Goal: Obtain resource: Obtain resource

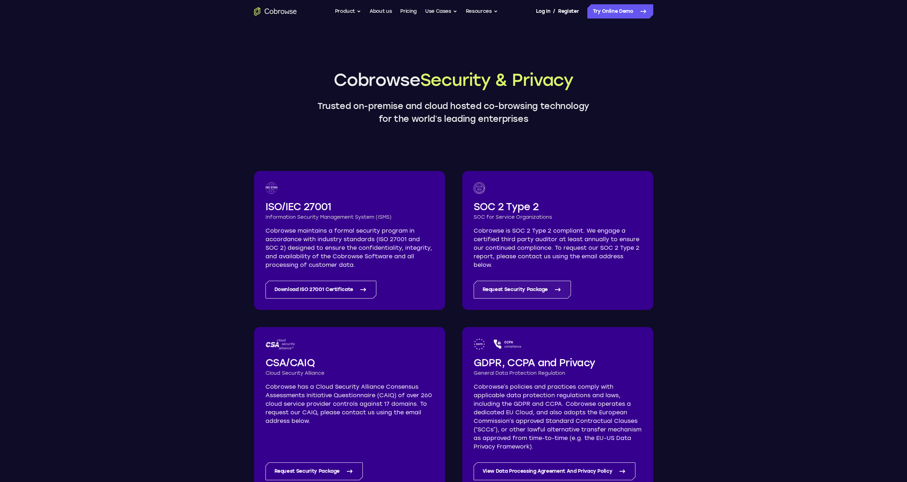
click at [531, 289] on link "Request Security Package" at bounding box center [523, 290] width 98 height 18
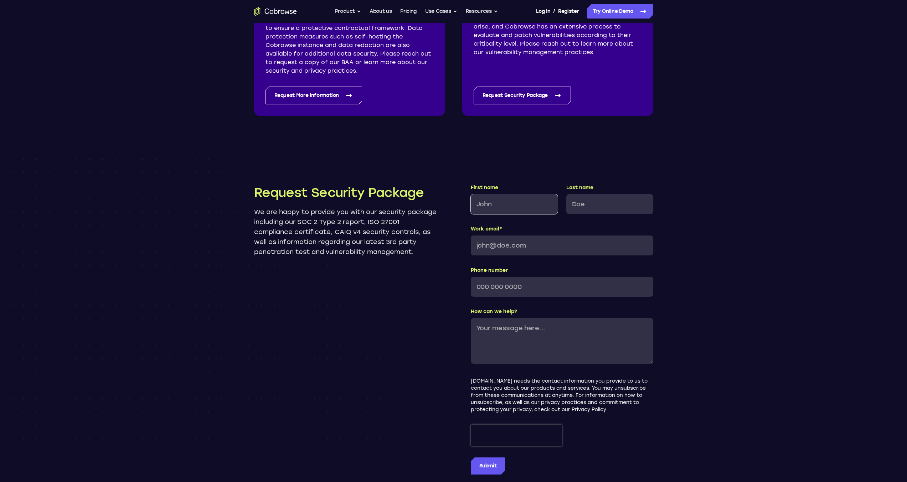
scroll to position [601, 0]
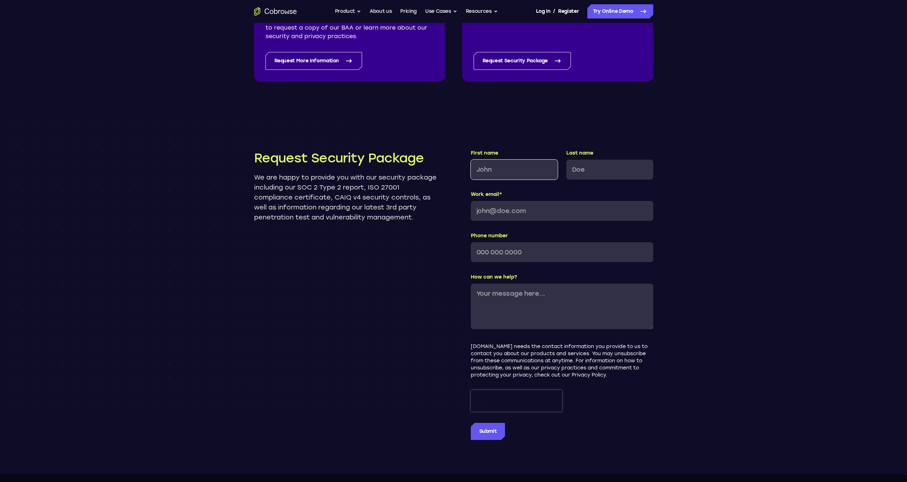
click at [502, 169] on input "First name" at bounding box center [514, 170] width 87 height 20
type input "[PERSON_NAME]"
type input "Bonnes"
type input "[PERSON_NAME][EMAIL_ADDRESS][DOMAIN_NAME]"
type input "[PHONE_NUMBER]"
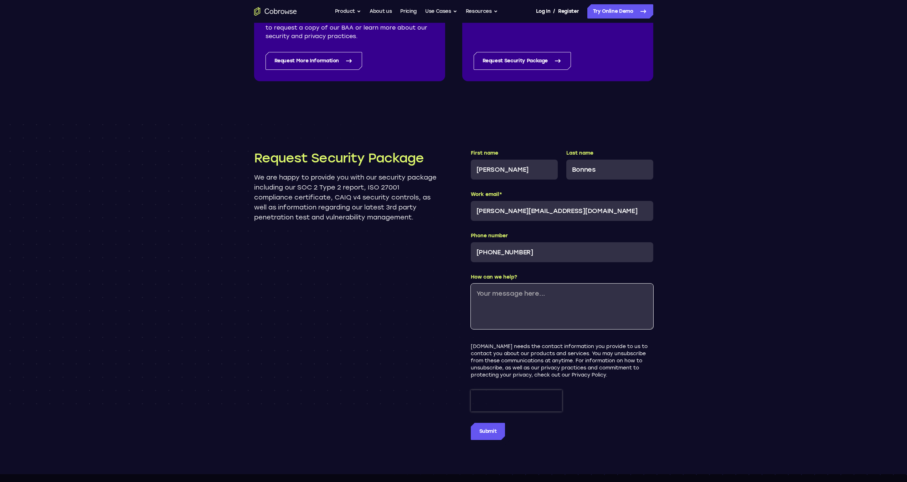
click at [519, 321] on textarea "How can we help?" at bounding box center [562, 307] width 182 height 46
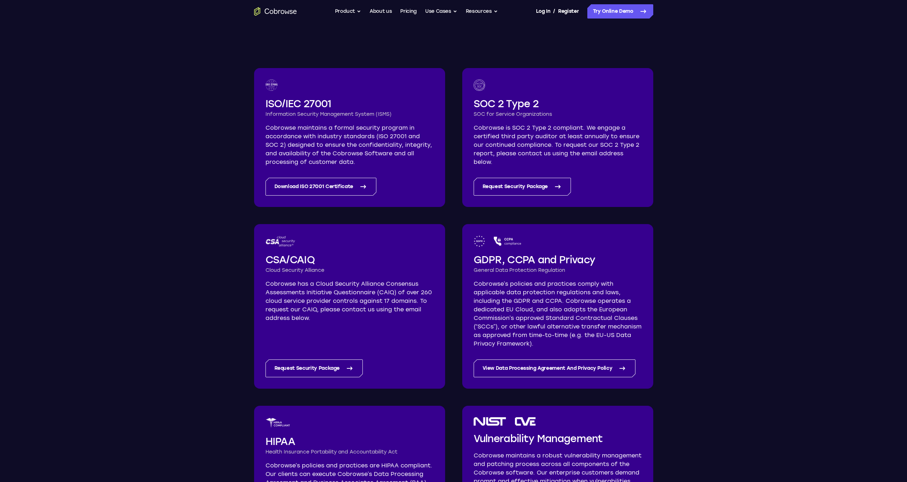
scroll to position [0, 0]
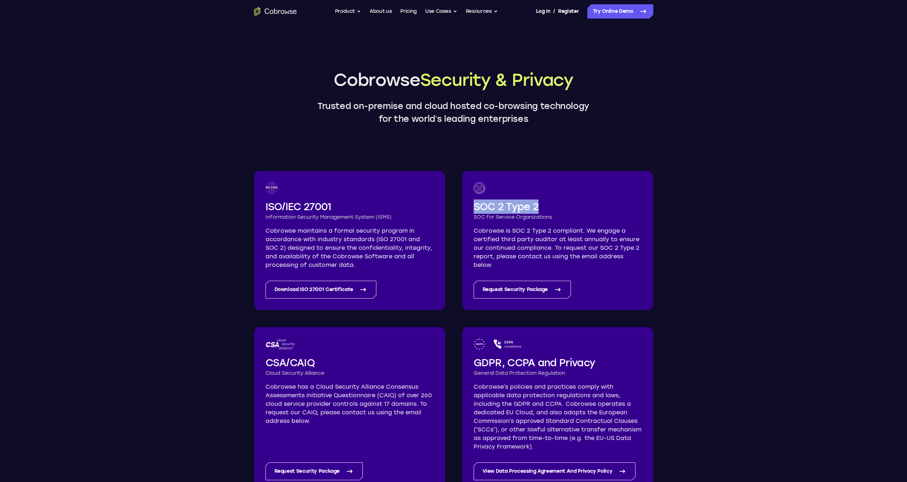
drag, startPoint x: 532, startPoint y: 209, endPoint x: 469, endPoint y: 210, distance: 62.4
click at [469, 210] on div "SOC 2 Type 2 SOC for Service Organizations Cobrowse is SOC 2 Type 2 compliant. …" at bounding box center [557, 240] width 191 height 139
copy h2 "SOC 2 Type 2"
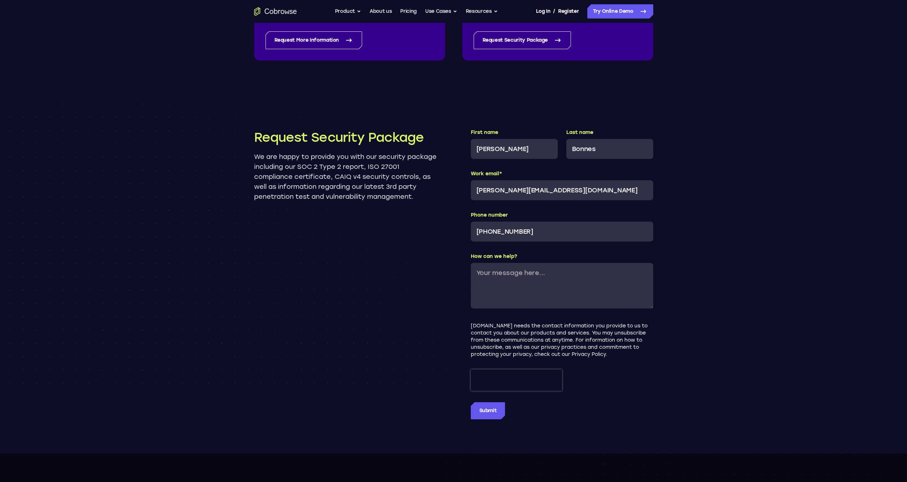
scroll to position [677, 0]
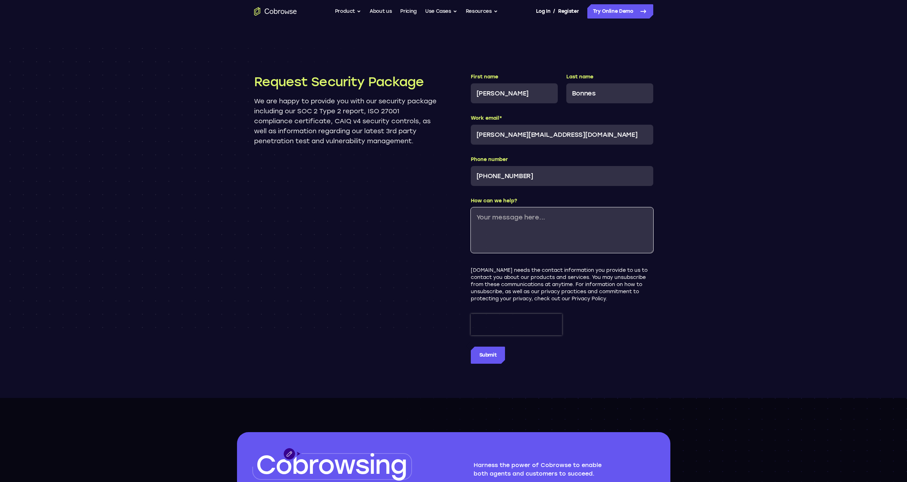
click at [512, 237] on textarea "How can we help?" at bounding box center [562, 230] width 182 height 46
paste textarea "SOC 2 Type 2"
drag, startPoint x: 554, startPoint y: 237, endPoint x: 540, endPoint y: 236, distance: 13.6
click at [554, 237] on textarea "Hello, We need the SOC 2 Type 2 compliance certificate for our own ISO 27001 au…" at bounding box center [562, 230] width 182 height 46
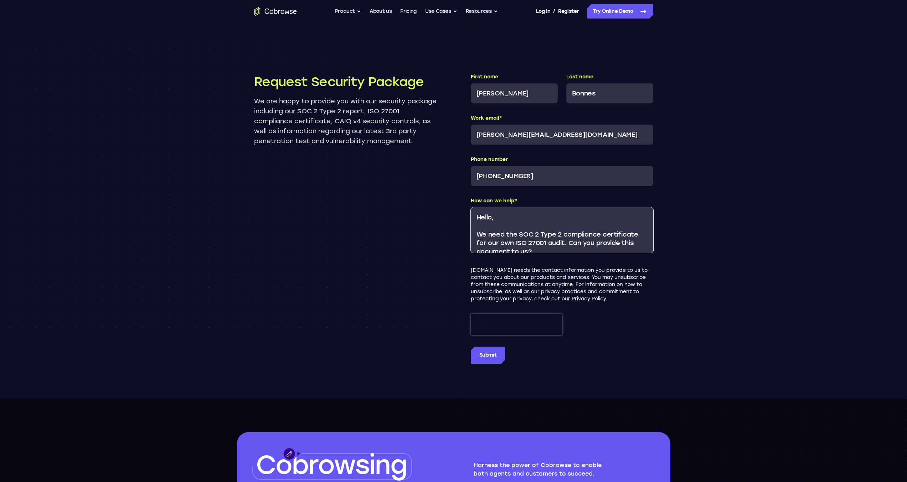
drag, startPoint x: 491, startPoint y: 234, endPoint x: 503, endPoint y: 234, distance: 12.5
click at [503, 234] on textarea "Hello, We need the SOC 2 Type 2 compliance certificate for our own ISO 27001 au…" at bounding box center [562, 230] width 182 height 46
click at [539, 235] on textarea "Hello, We need the SOC 2 Type 2 compliance certificate for our own ISO 27001 au…" at bounding box center [562, 230] width 182 height 46
click at [590, 246] on textarea "Hello, We need the SOC 2 Type 2 compliance certificate for our own ISO 27001 au…" at bounding box center [562, 230] width 182 height 46
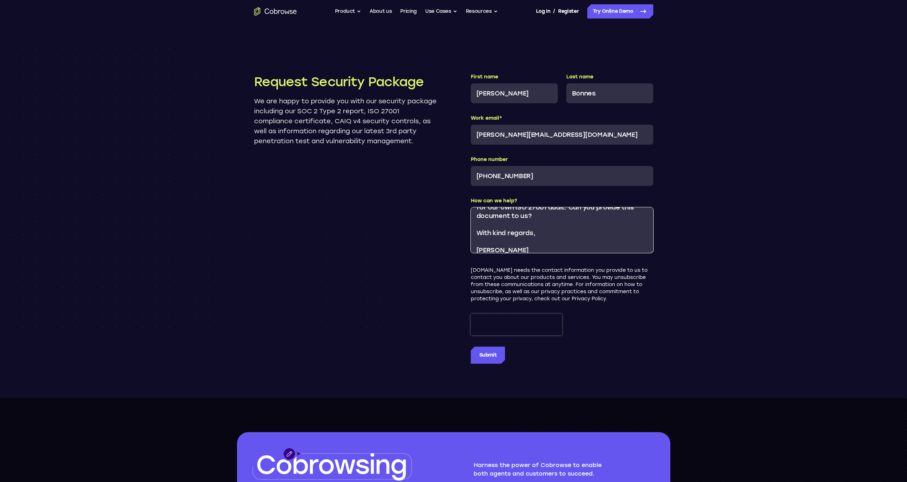
click at [552, 235] on textarea "Hello, We need the SOC 2 Type 2 compliance certificate for our own ISO 27001 au…" at bounding box center [562, 230] width 182 height 46
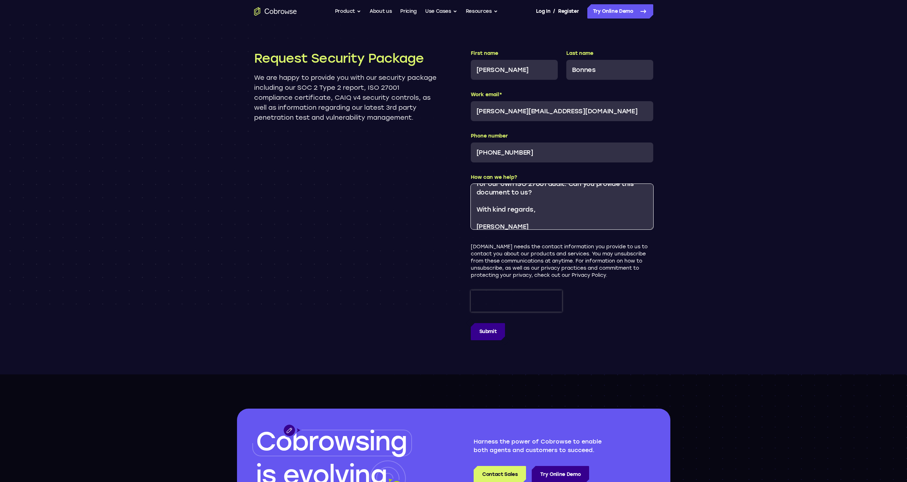
scroll to position [713, 0]
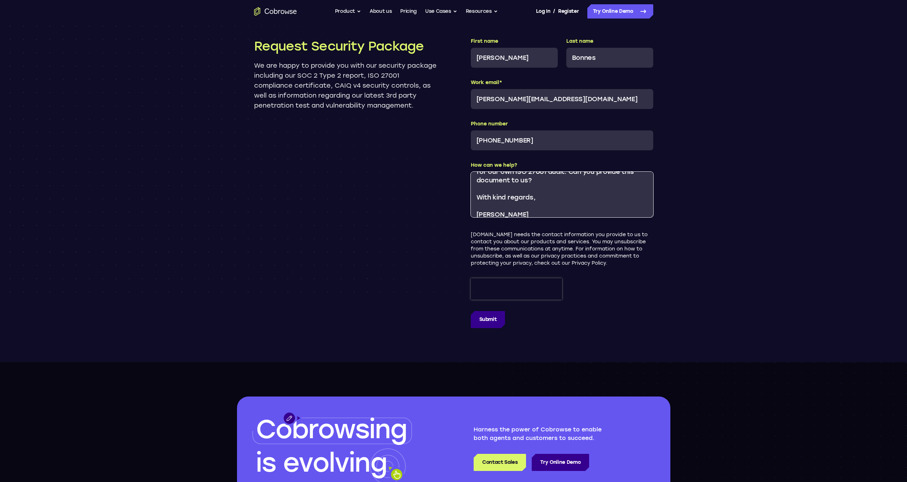
type textarea "Hello, We need the SOC 2 Type 2 compliance certificate for our own ISO 27001 au…"
click at [494, 316] on input "Submit" at bounding box center [488, 319] width 35 height 17
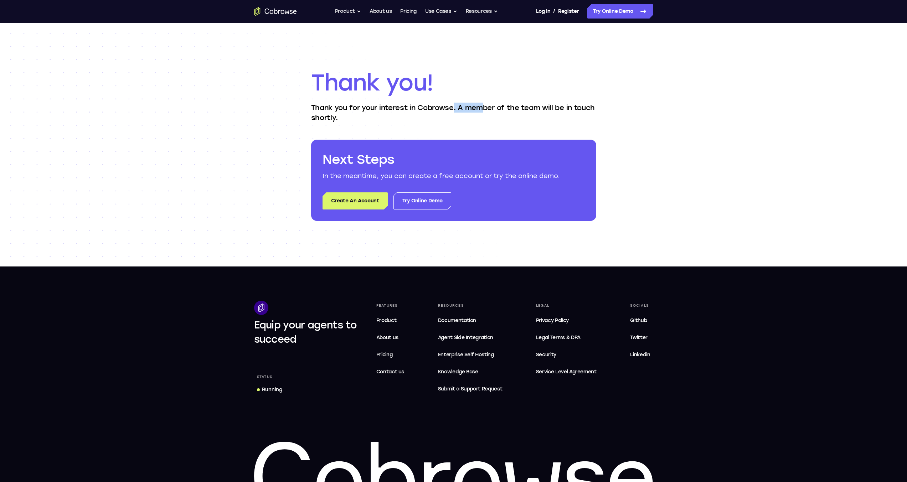
drag, startPoint x: 456, startPoint y: 112, endPoint x: 487, endPoint y: 108, distance: 31.6
click at [487, 108] on p "Thank you for your interest in Cobrowse. A member of the team will be in touch …" at bounding box center [453, 113] width 285 height 20
drag, startPoint x: 499, startPoint y: 108, endPoint x: 429, endPoint y: 111, distance: 69.2
click at [493, 108] on p "Thank you for your interest in Cobrowse. A member of the team will be in touch …" at bounding box center [453, 113] width 285 height 20
